Goal: Information Seeking & Learning: Learn about a topic

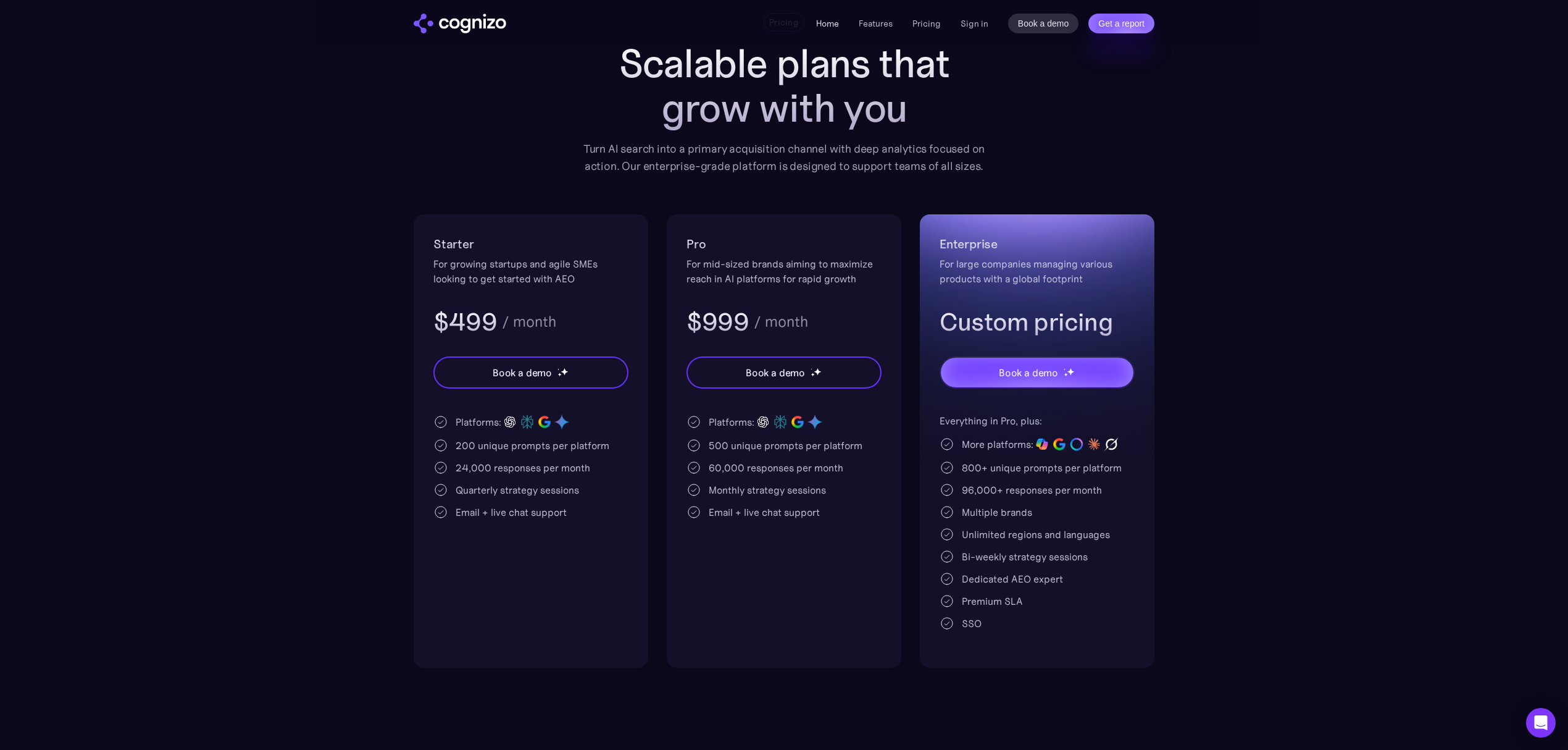
click at [832, 19] on link "Home" at bounding box center [827, 23] width 23 height 11
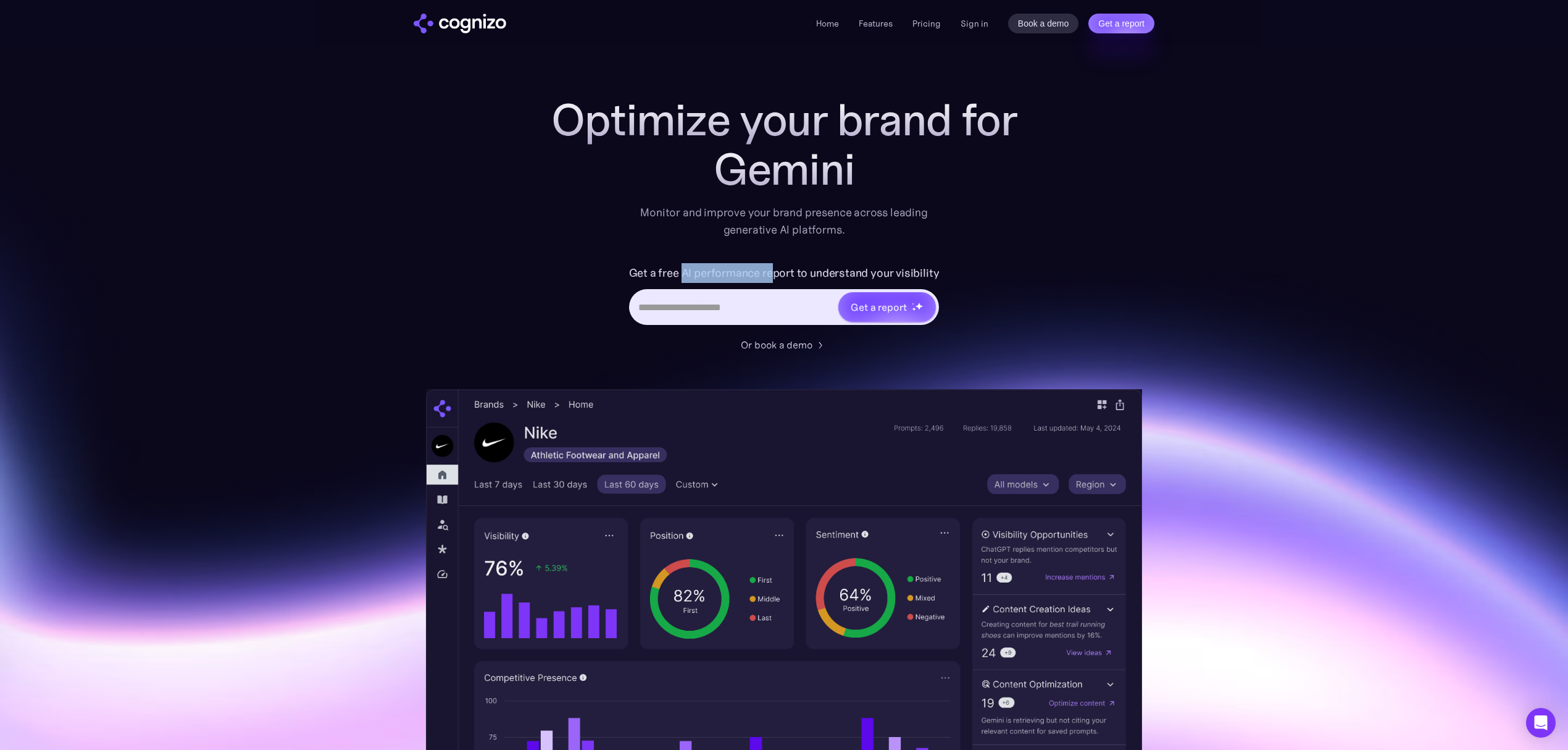
drag, startPoint x: 683, startPoint y: 275, endPoint x: 791, endPoint y: 265, distance: 108.5
click at [774, 265] on label "Get a free AI performance report to understand your visibility" at bounding box center [784, 273] width 311 height 20
click at [872, 253] on div "Optimize your brand for Gemini Monitor and improve your brand presence across l…" at bounding box center [784, 223] width 493 height 257
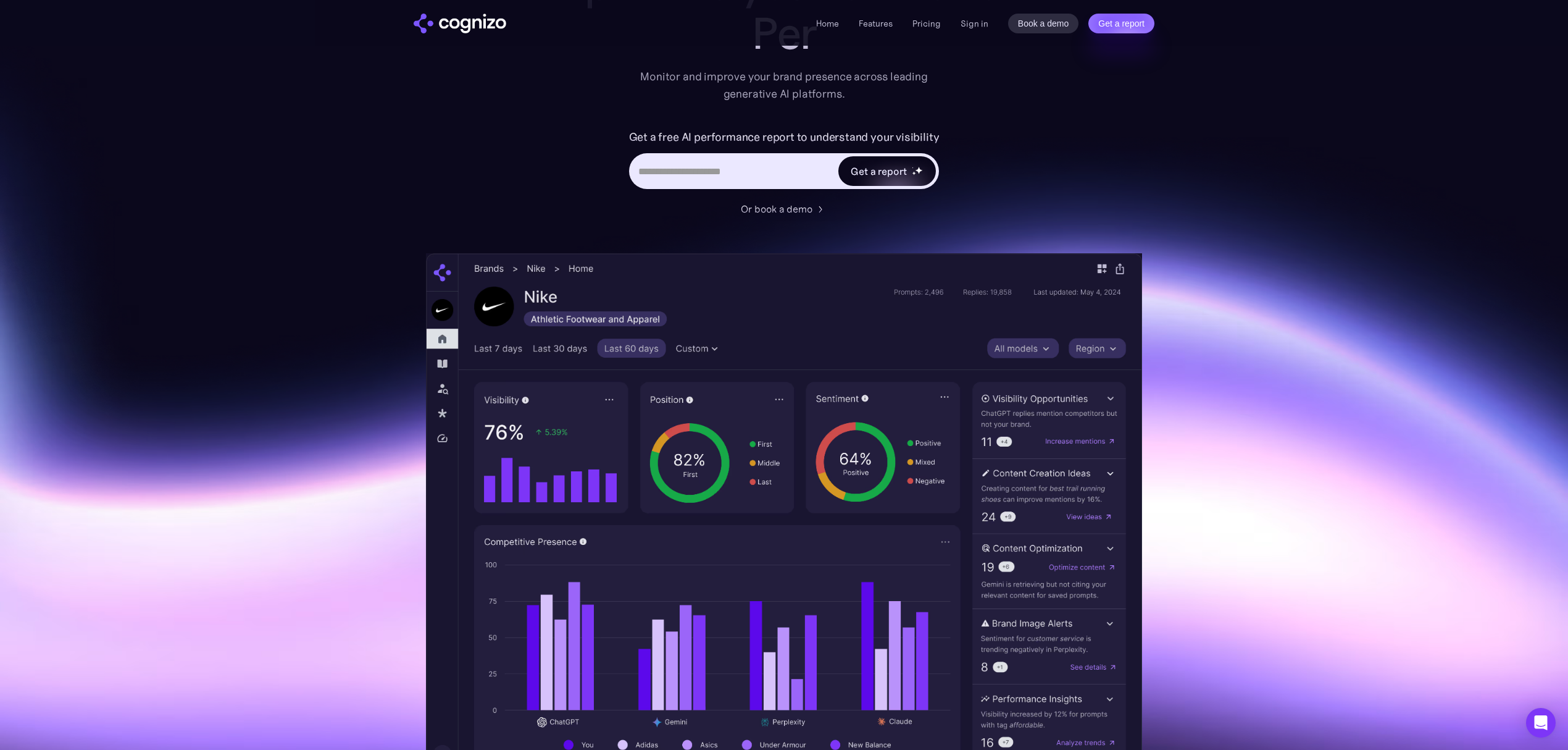
scroll to position [165, 0]
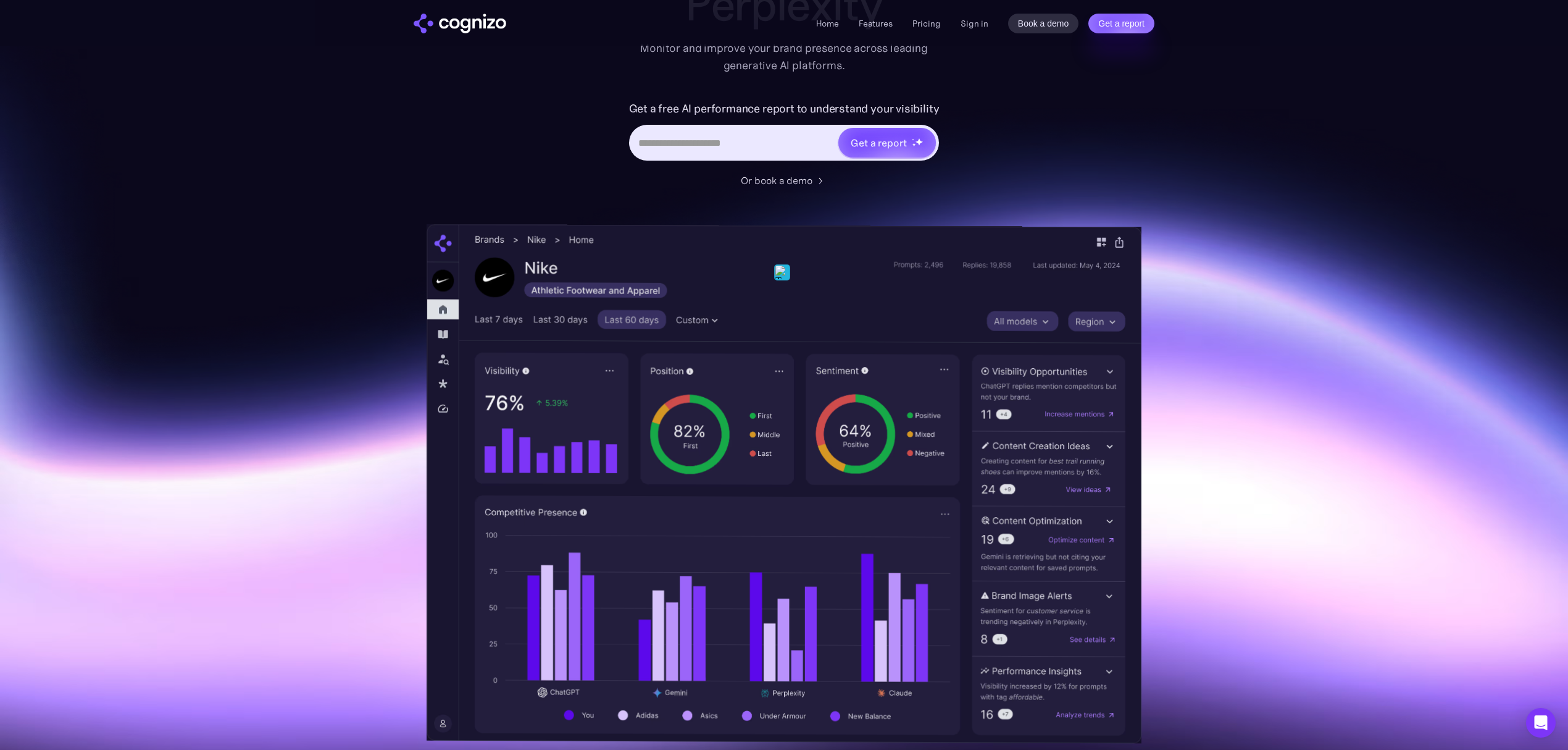
click at [702, 550] on img at bounding box center [784, 484] width 715 height 520
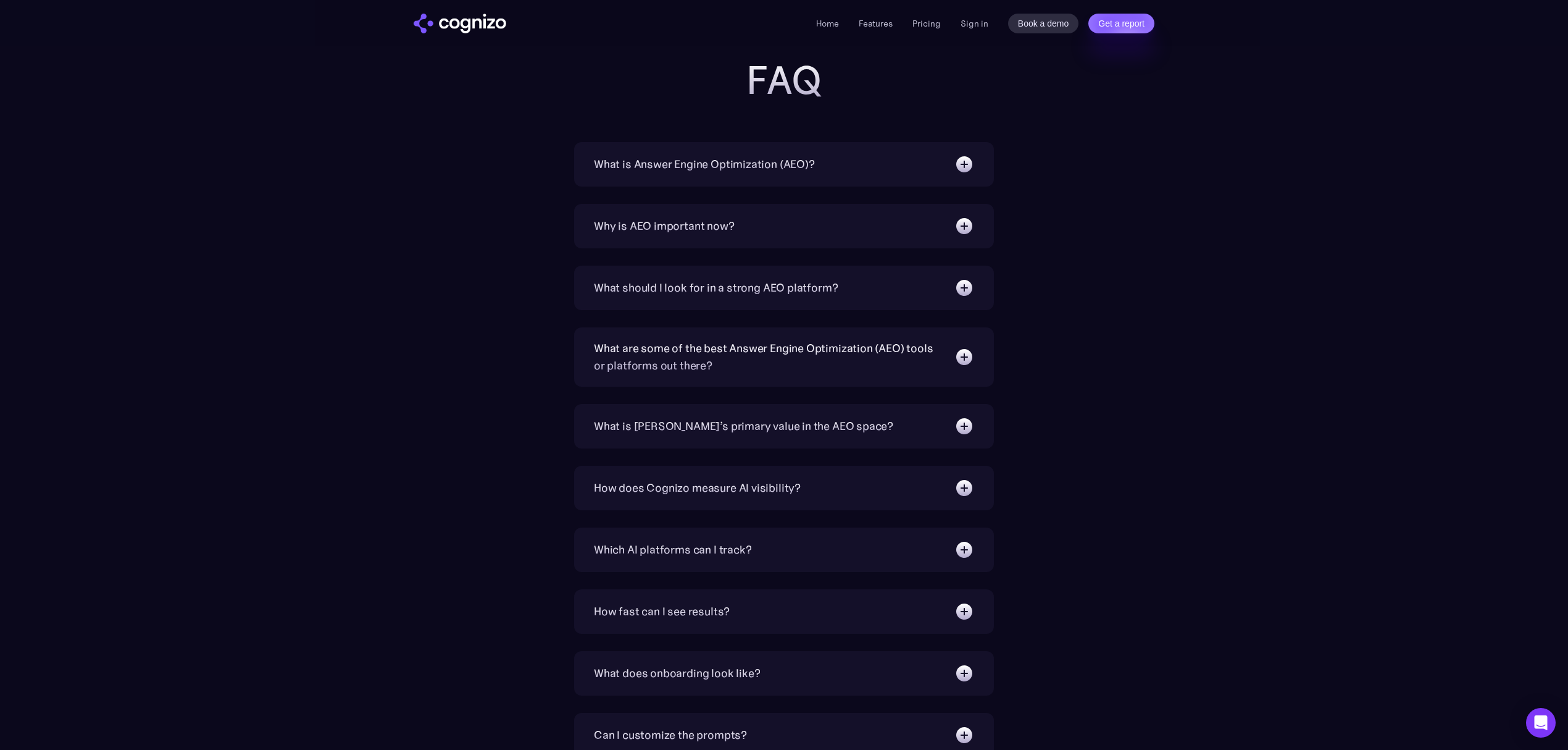
scroll to position [4283, 0]
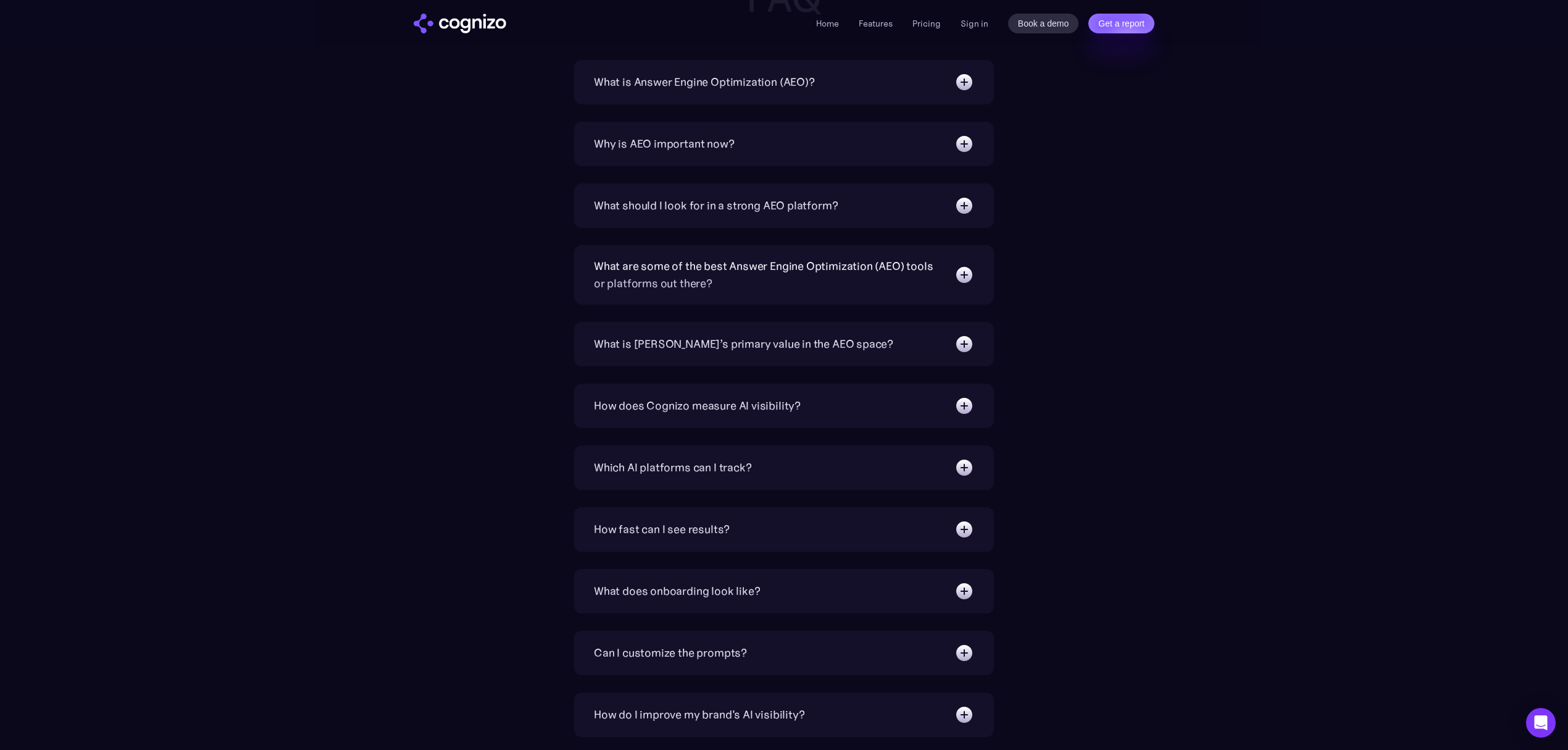
click at [750, 527] on div "How fast can I see results?" at bounding box center [784, 530] width 381 height 20
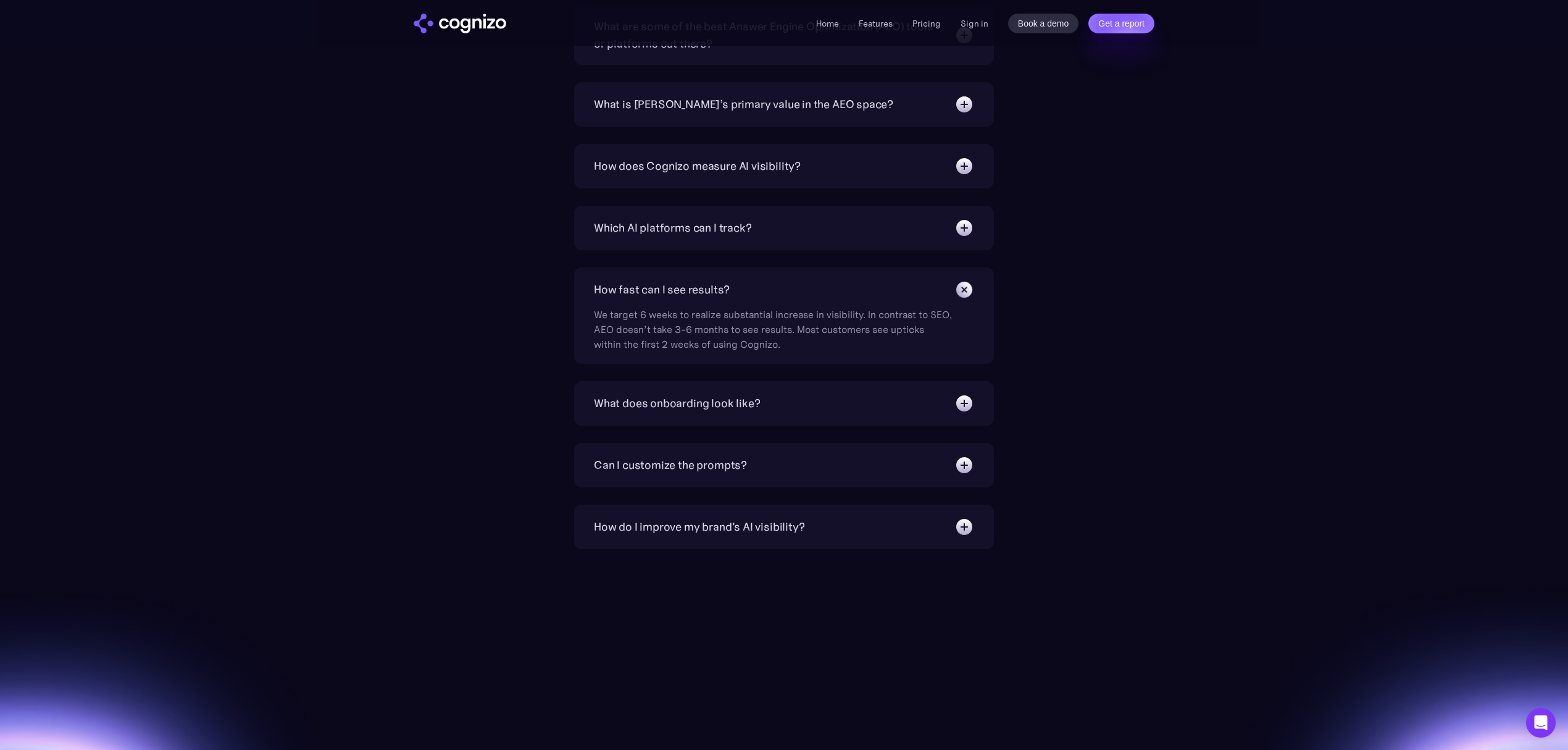
scroll to position [4530, 0]
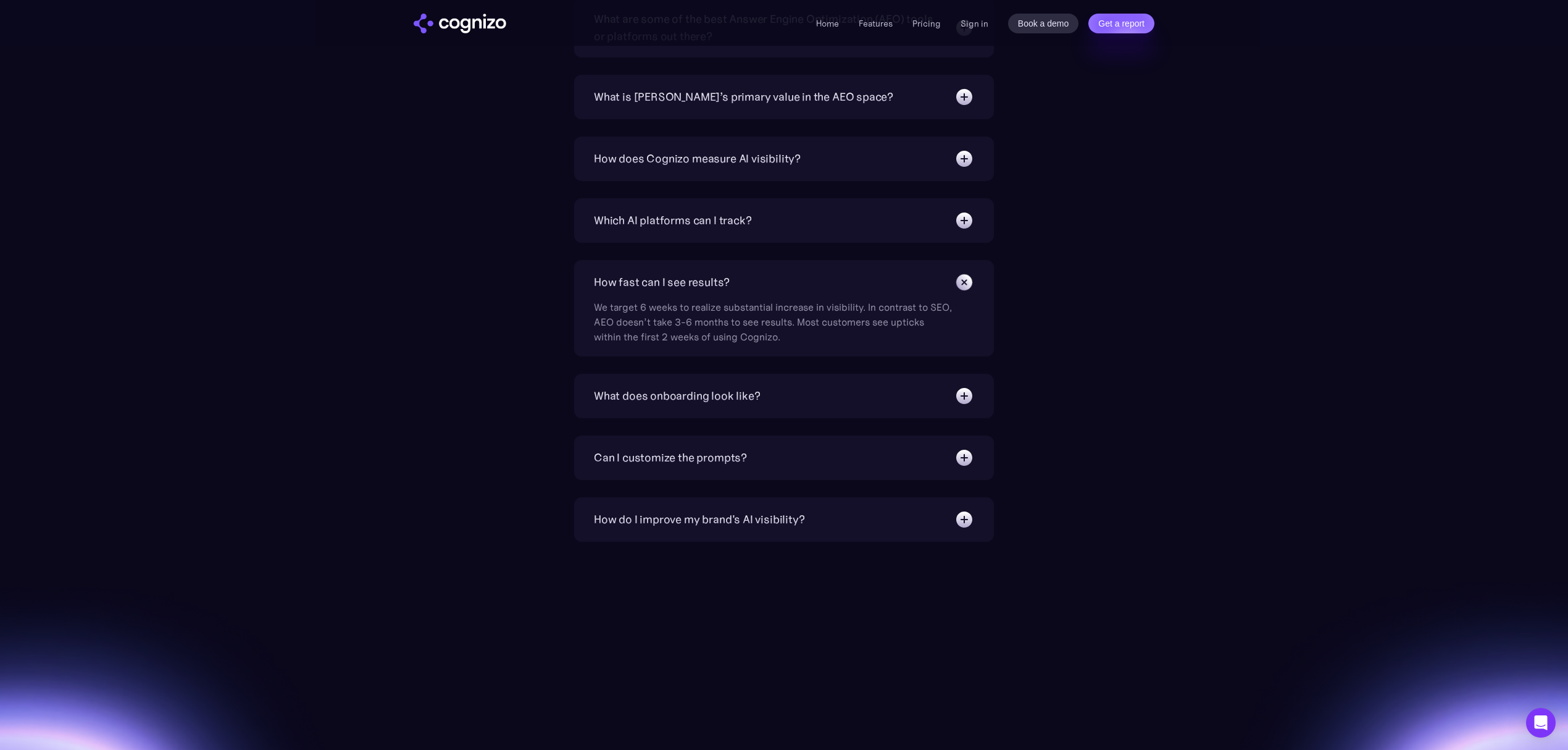
click at [858, 519] on div "How do I improve my brand's AI visibility?" at bounding box center [784, 520] width 381 height 20
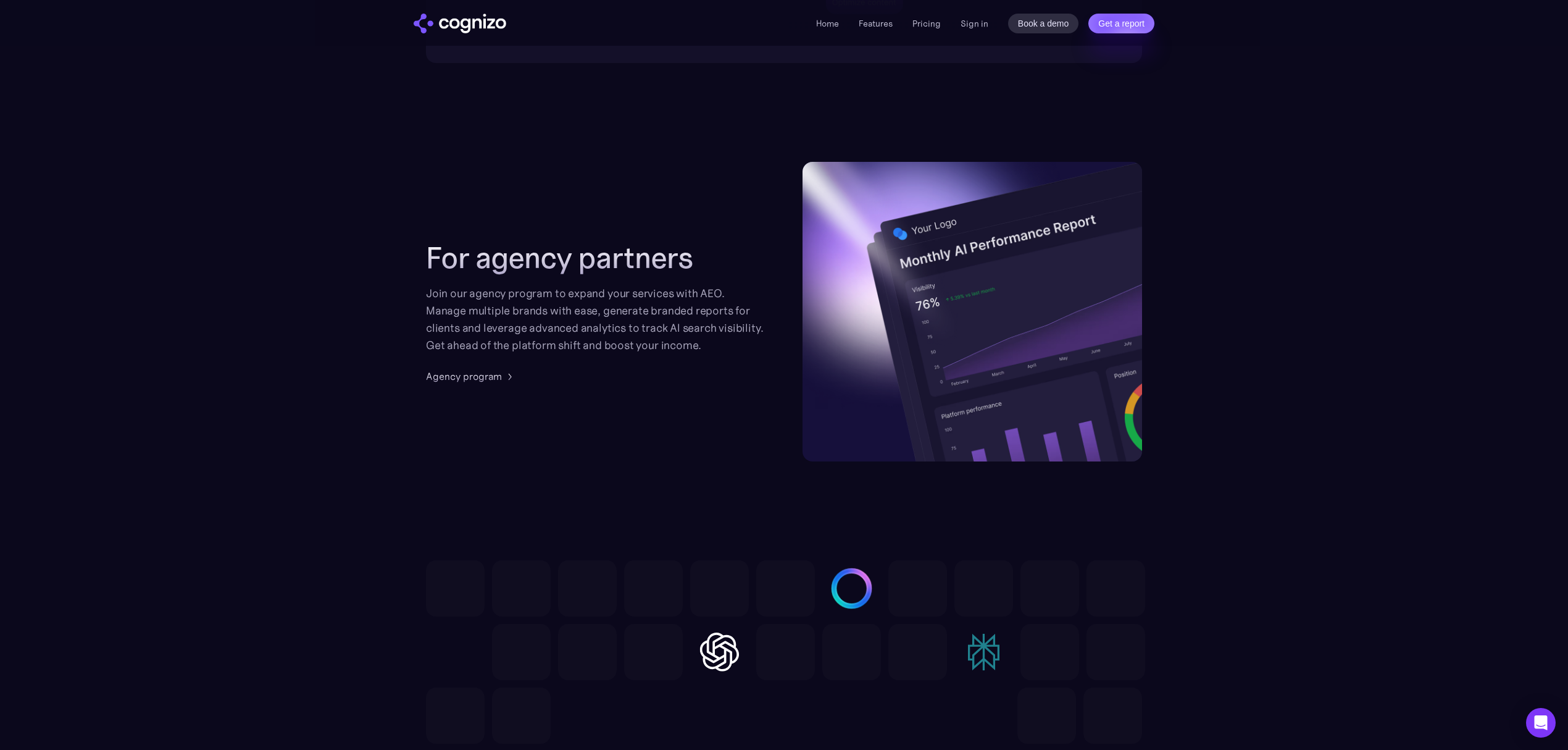
scroll to position [2882, 0]
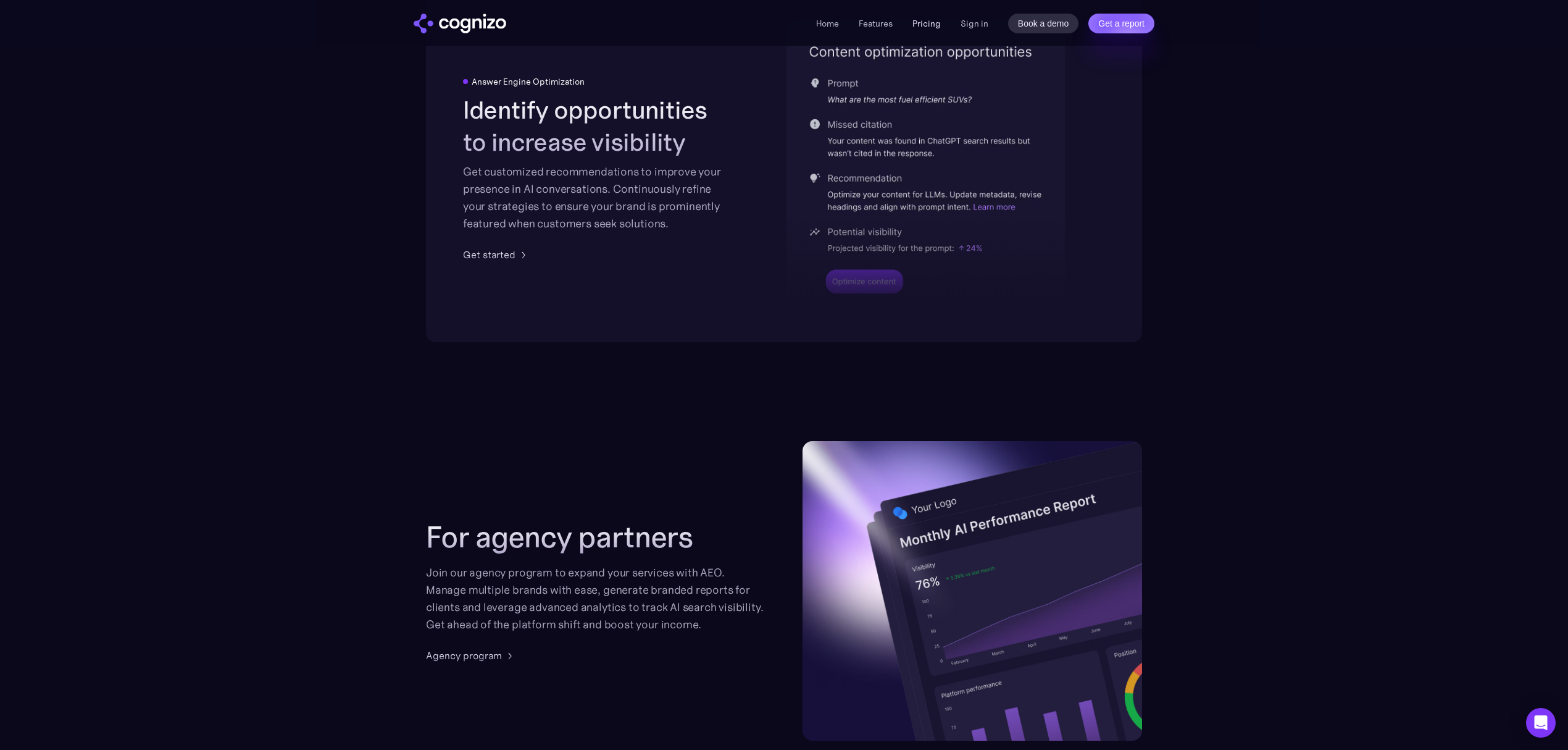
click at [933, 24] on link "Pricing" at bounding box center [926, 23] width 28 height 11
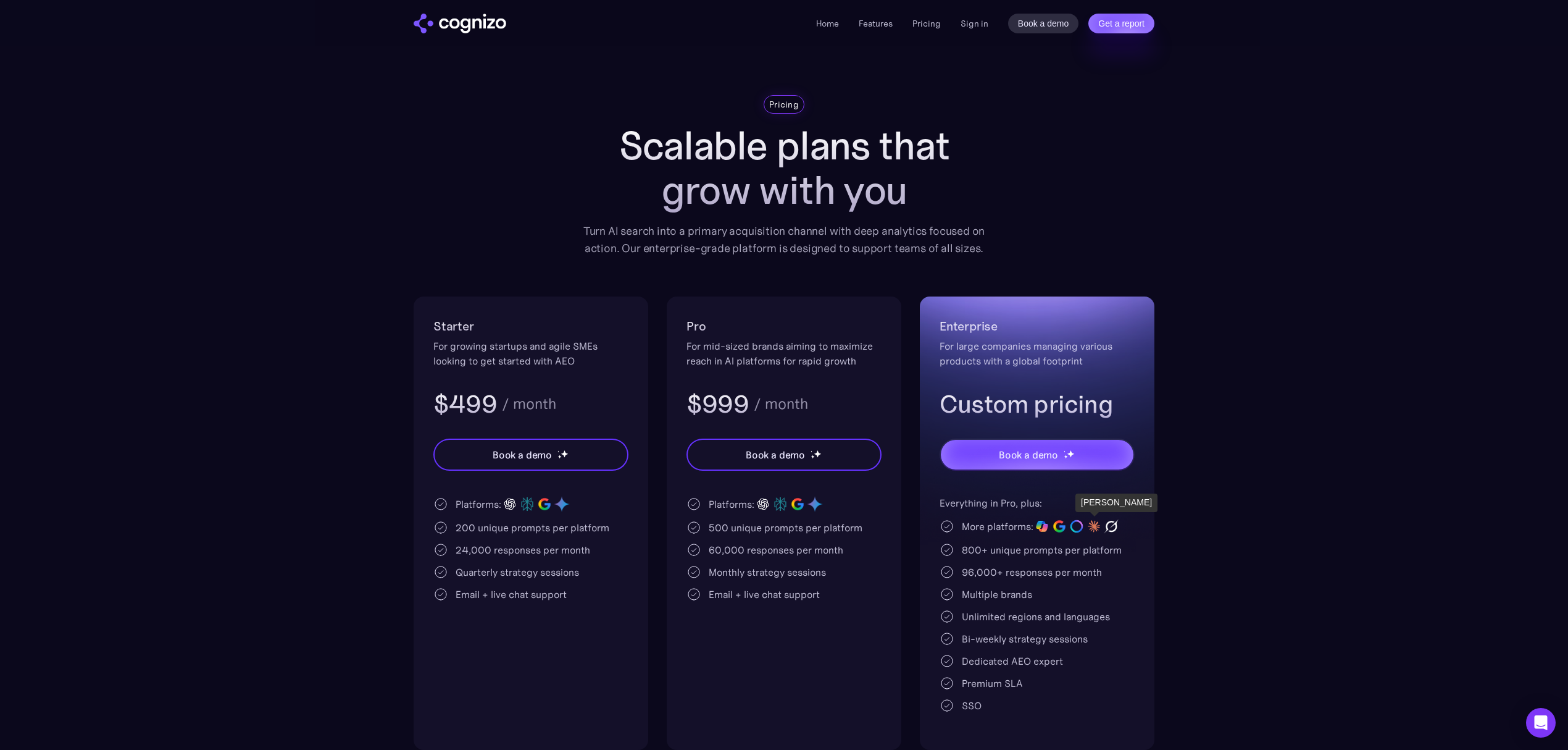
click at [1095, 530] on img at bounding box center [1094, 526] width 17 height 17
click at [1116, 523] on img at bounding box center [1110, 526] width 15 height 15
